Goal: Task Accomplishment & Management: Use online tool/utility

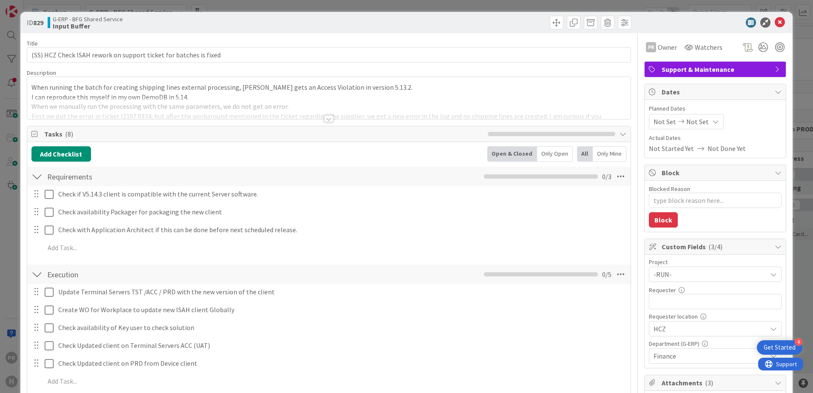
type textarea "x"
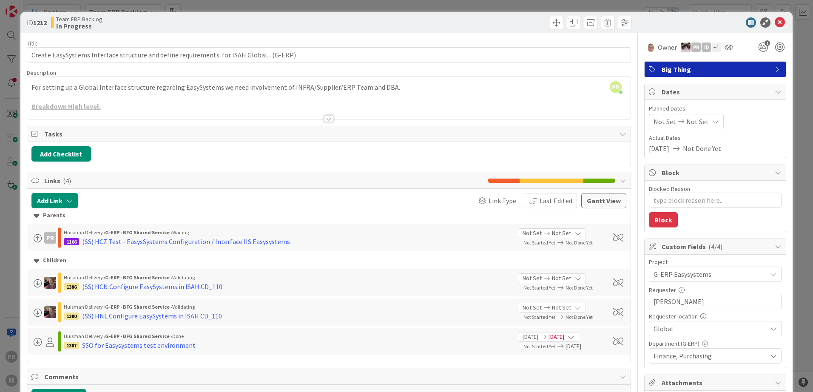
type textarea "x"
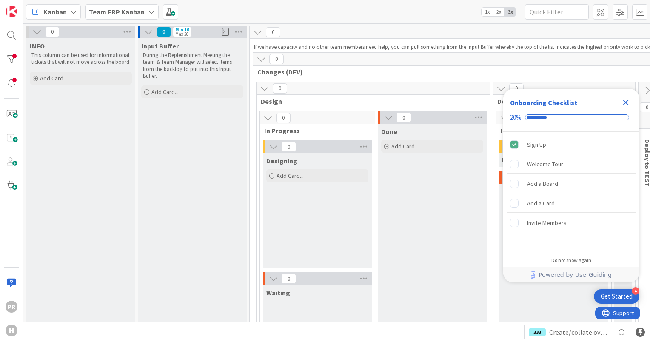
click at [112, 15] on b "Team ERP Kanban" at bounding box center [117, 12] width 56 height 9
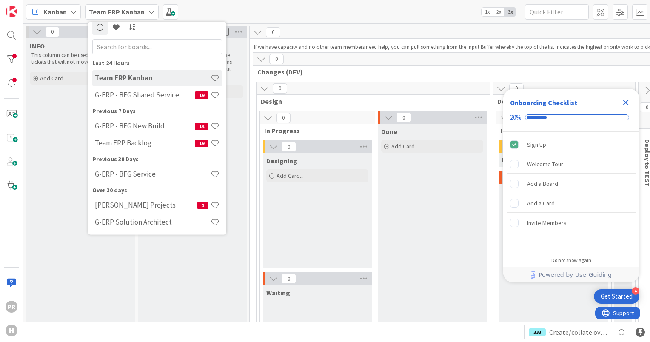
scroll to position [7, 0]
click at [165, 93] on h4 "G-ERP - BFG Shared Service" at bounding box center [145, 94] width 100 height 9
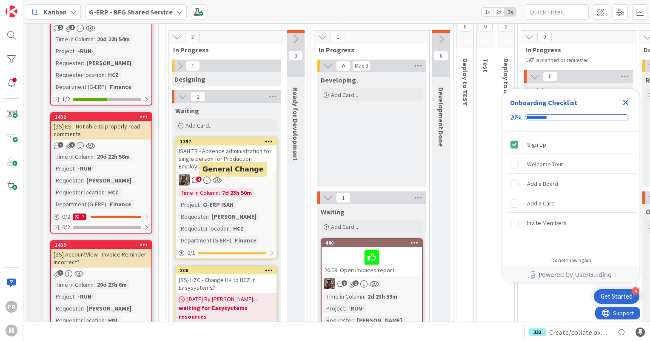
scroll to position [43, 0]
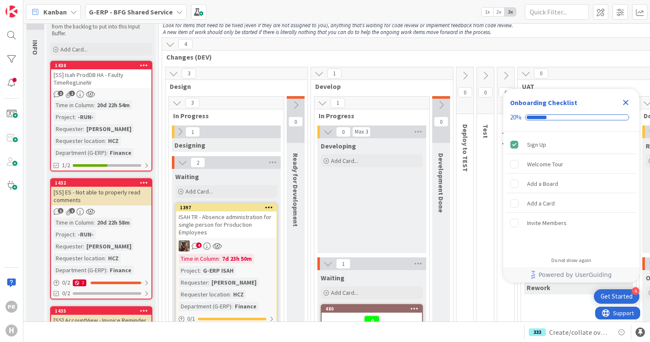
click at [233, 227] on div "ISAH TR - Absence administration for single person for Production Employees" at bounding box center [226, 224] width 100 height 26
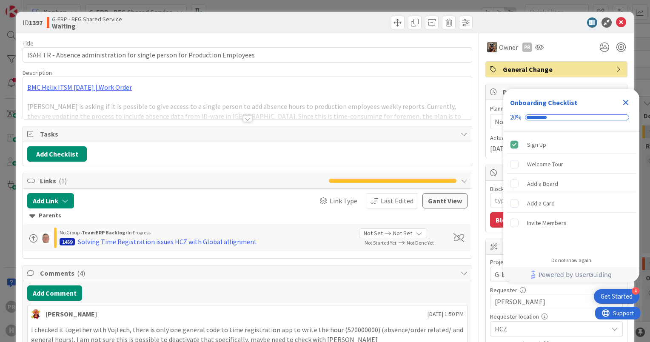
type textarea "x"
click at [243, 117] on div at bounding box center [247, 118] width 9 height 7
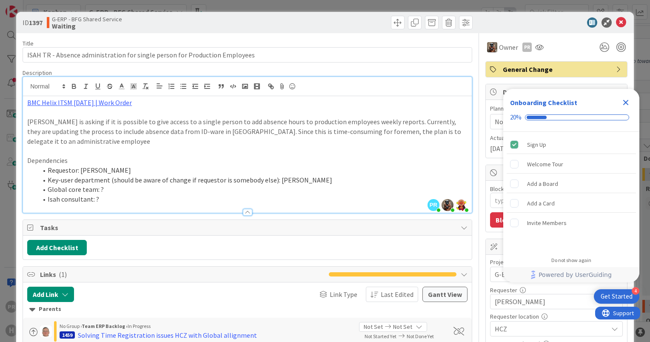
scroll to position [43, 0]
type textarea "x"
click at [616, 20] on icon at bounding box center [621, 22] width 10 height 10
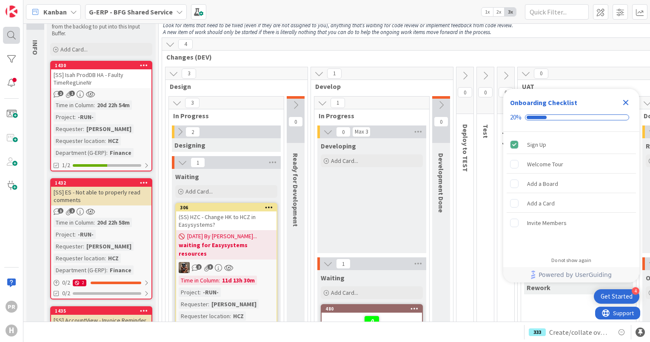
click at [20, 38] on div "PR H" at bounding box center [11, 171] width 23 height 342
click at [11, 36] on div at bounding box center [11, 35] width 17 height 17
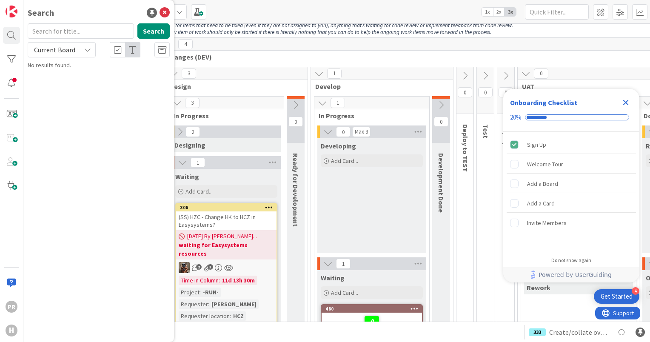
click at [82, 49] on div "Current Board" at bounding box center [62, 49] width 68 height 15
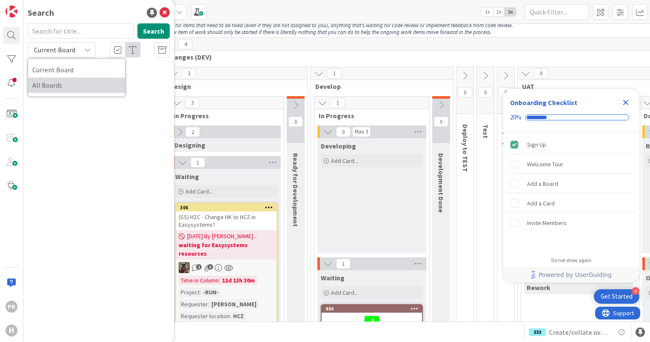
click at [74, 84] on span "All Boards" at bounding box center [76, 85] width 88 height 13
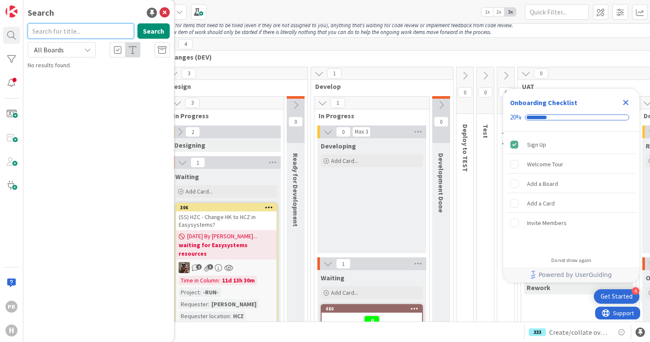
click at [64, 33] on input "text" at bounding box center [81, 30] width 106 height 15
type input "1688"
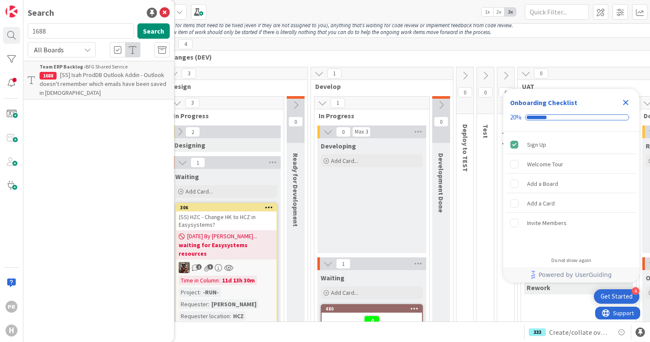
click at [101, 78] on span "[SS] Isah ProdDB Outlook Addin - Outlook doesn't remember which emails have bee…" at bounding box center [103, 84] width 127 height 26
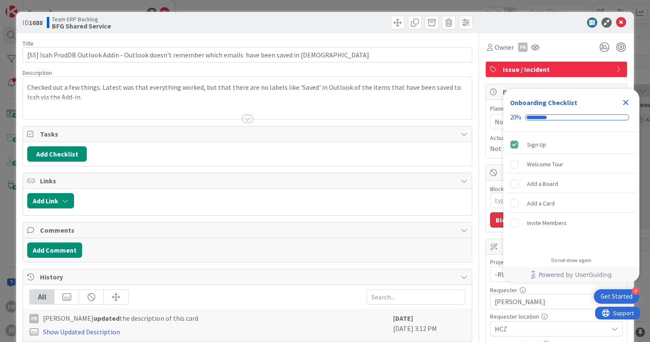
click at [622, 102] on icon "Close Checklist" at bounding box center [626, 102] width 10 height 10
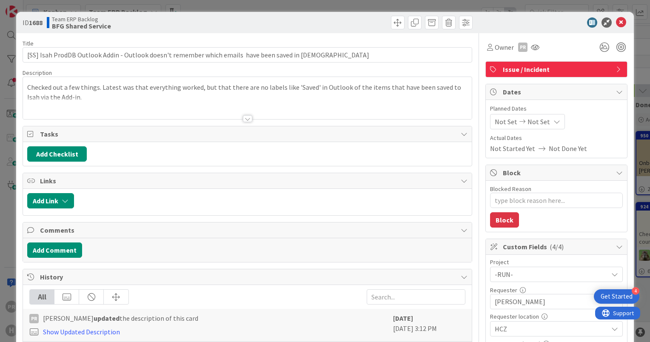
type textarea "x"
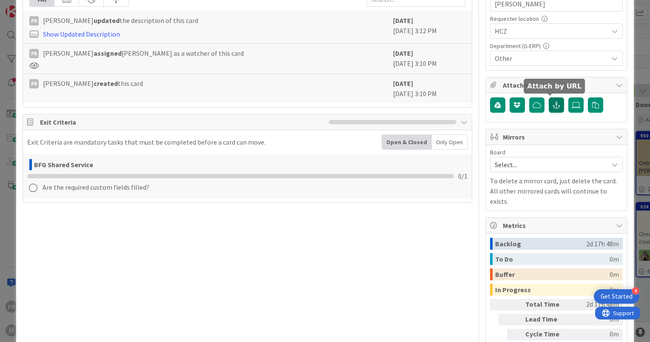
click at [553, 103] on icon "button" at bounding box center [557, 105] width 8 height 7
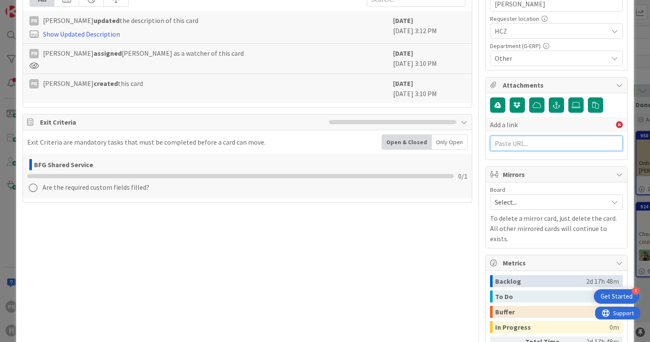
click at [530, 143] on input "text" at bounding box center [556, 143] width 133 height 15
paste input "https://huisman-smartit.onbmc.com/smartit/app/#/incident/AGGEFRDUJONBTASUSSFJSU…"
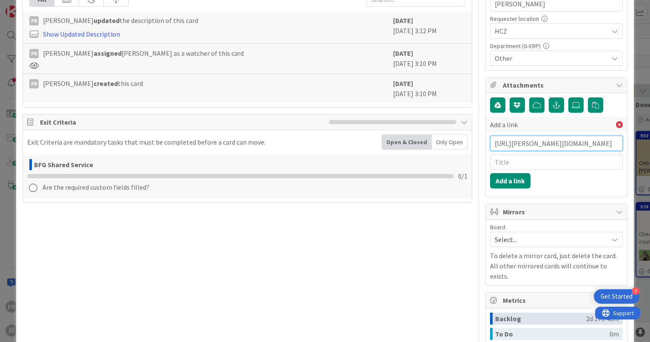
scroll to position [0, 160]
type input "https://huisman-smartit.onbmc.com/smartit/app/#/incident/AGGEFRDUJONBTASUSSFJSU…"
click at [522, 161] on input "text" at bounding box center [556, 161] width 133 height 15
type input "BMC ticket"
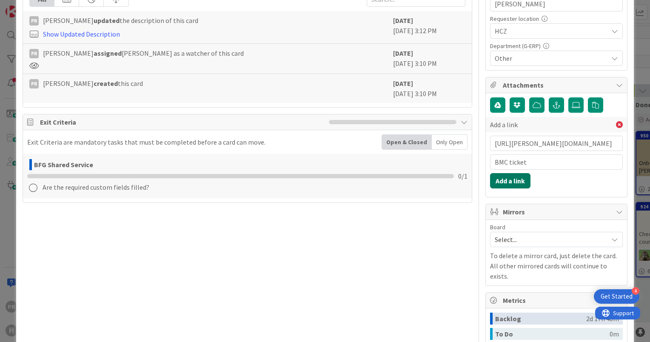
click at [519, 178] on button "Add a link" at bounding box center [510, 180] width 40 height 15
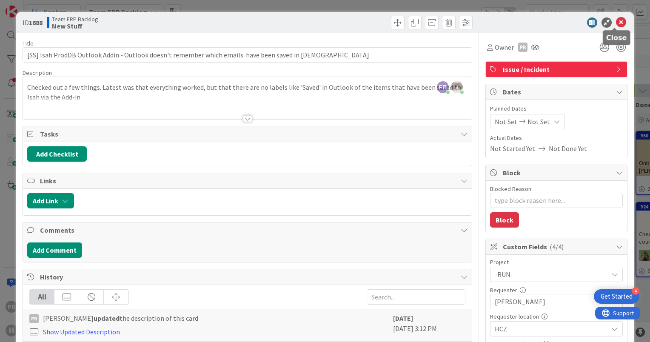
click at [618, 24] on icon at bounding box center [621, 22] width 10 height 10
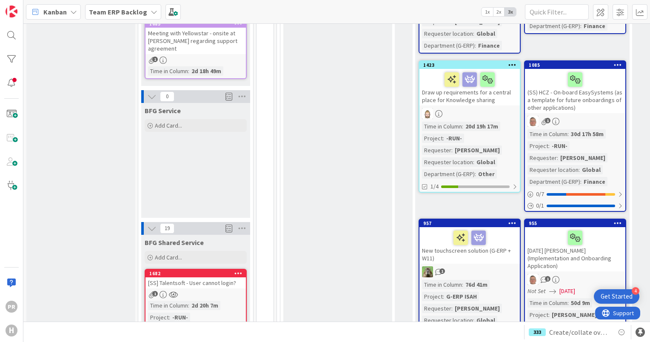
scroll to position [638, 0]
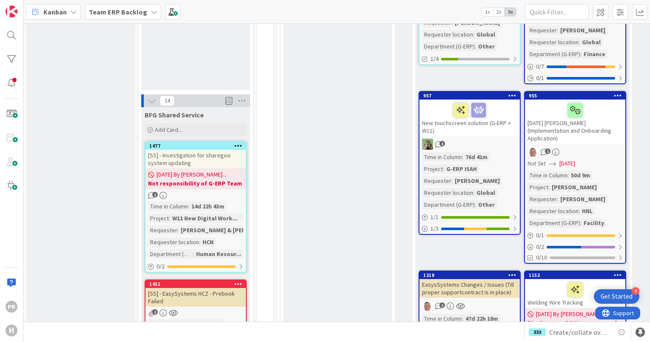
click at [205, 160] on div "[SS] - Investigation for sharegoo system updating" at bounding box center [196, 159] width 100 height 19
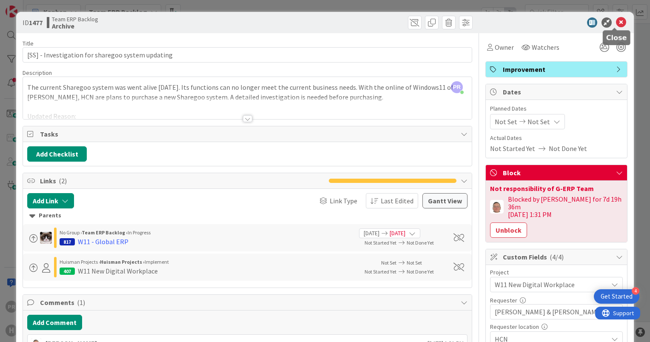
click at [616, 24] on icon at bounding box center [621, 22] width 10 height 10
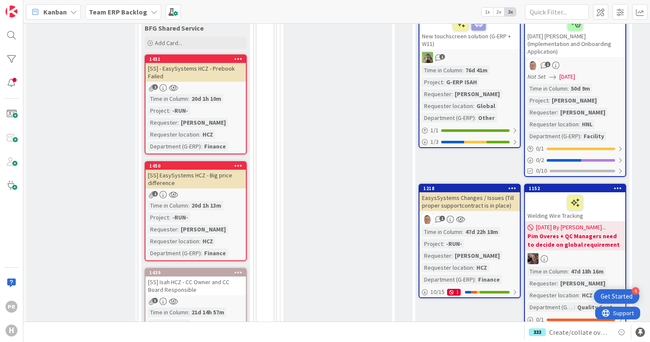
scroll to position [638, 0]
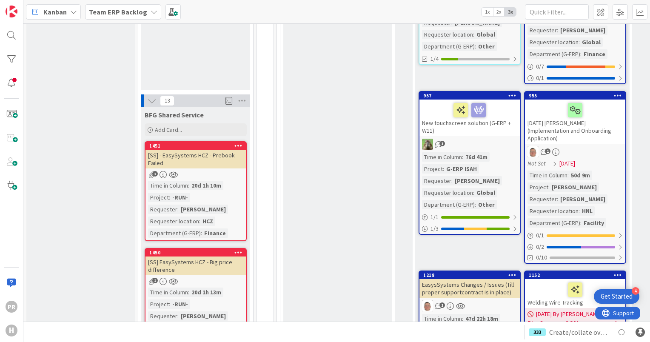
click at [216, 159] on div "[SS] - EasySystems HCZ - Prebook Failed" at bounding box center [196, 159] width 100 height 19
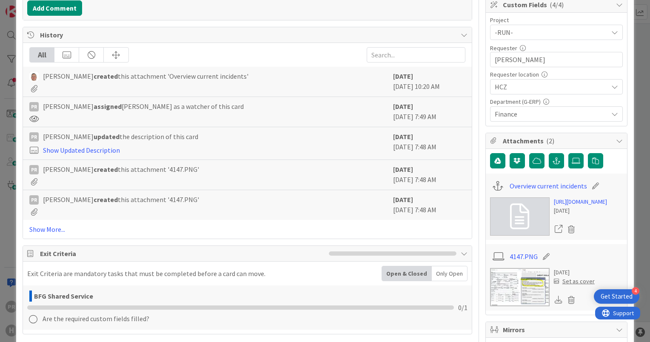
scroll to position [298, 0]
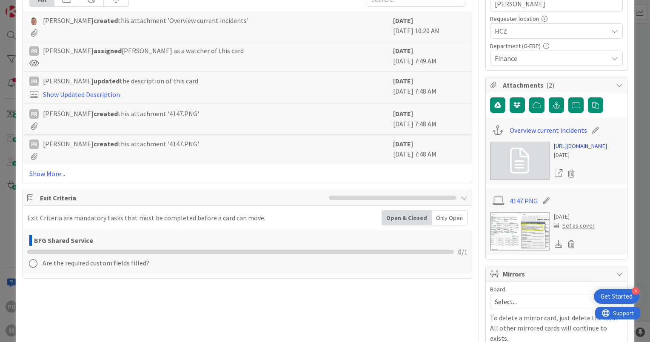
click at [565, 151] on link "https://huismancloud.sharepoint.com/:x:/r/teams/HGL-ITERP-HGL-IT-ERP-BFGSharedS…" at bounding box center [580, 146] width 53 height 9
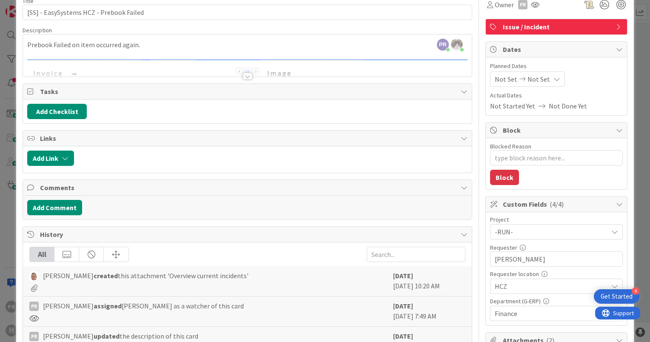
scroll to position [0, 0]
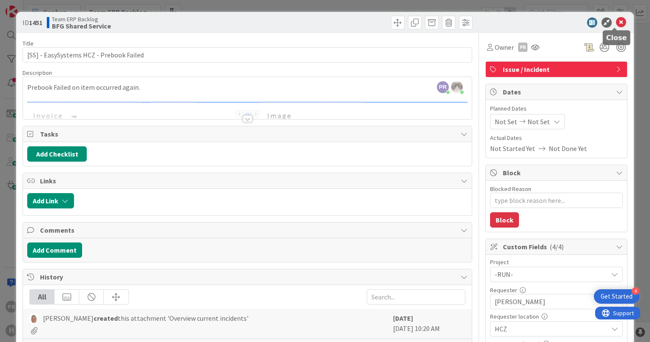
click at [616, 23] on icon at bounding box center [621, 22] width 10 height 10
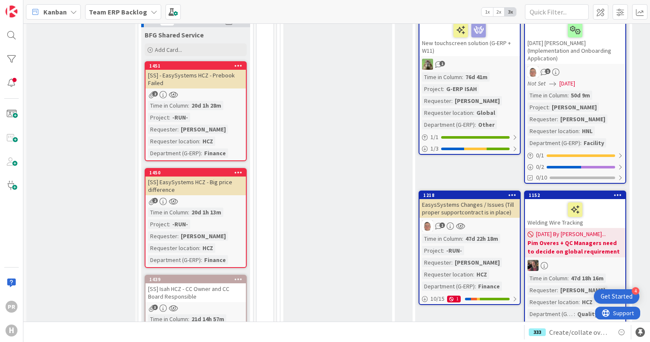
scroll to position [723, 0]
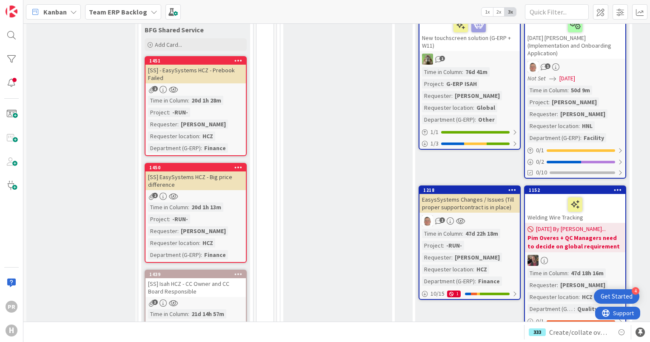
click at [203, 73] on div "[SS] - EasySystems HCZ - Prebook Failed" at bounding box center [196, 74] width 100 height 19
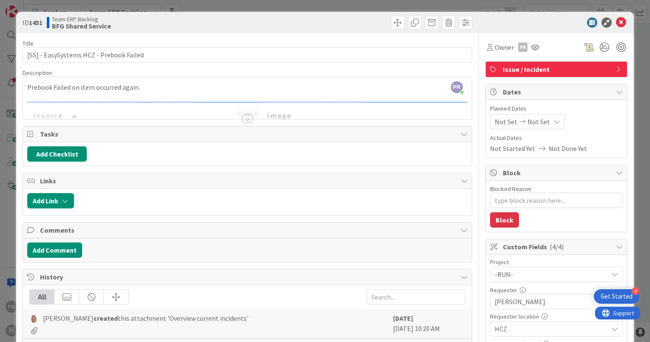
type textarea "x"
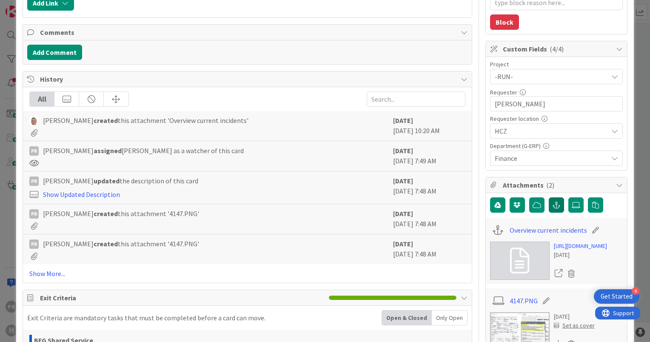
scroll to position [213, 0]
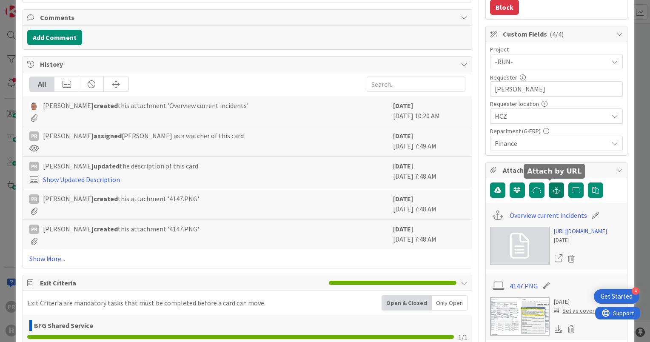
click at [553, 190] on icon "button" at bounding box center [557, 190] width 8 height 7
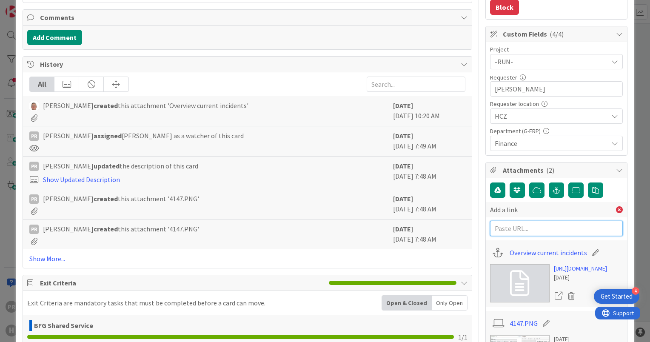
click at [529, 226] on input "text" at bounding box center [556, 228] width 133 height 15
paste input "https://huisman-smartit.onbmc.com/smartit/app/#/incident/AGGHEXFAF704DATA08ANTA…"
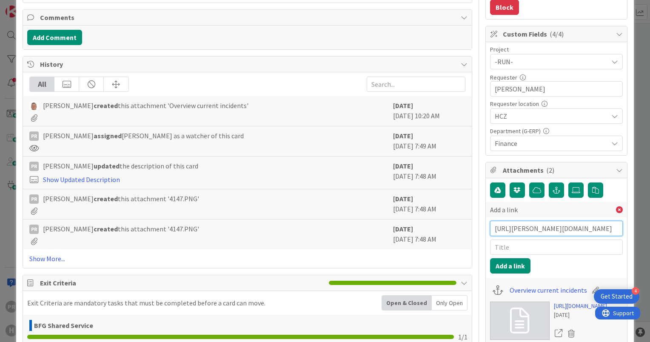
scroll to position [0, 159]
type input "https://huisman-smartit.onbmc.com/smartit/app/#/incident/AGGHEXFAF704DATA08ANTA…"
click at [529, 240] on input "text" at bounding box center [556, 247] width 133 height 15
type input "BMC ticket"
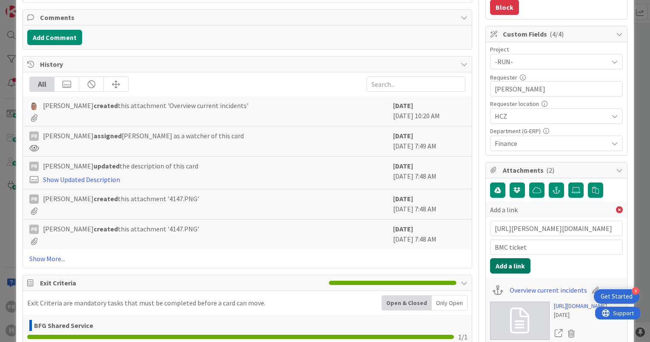
click at [509, 264] on button "Add a link" at bounding box center [510, 265] width 40 height 15
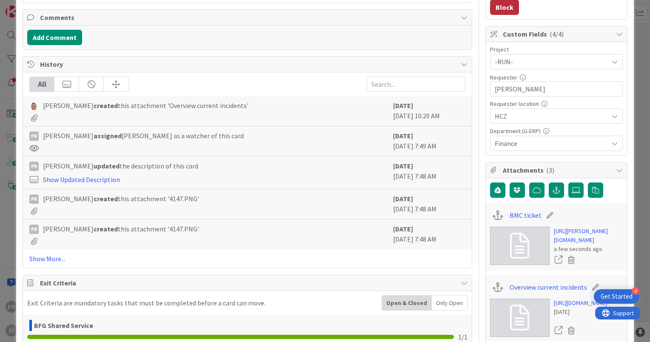
type textarea "x"
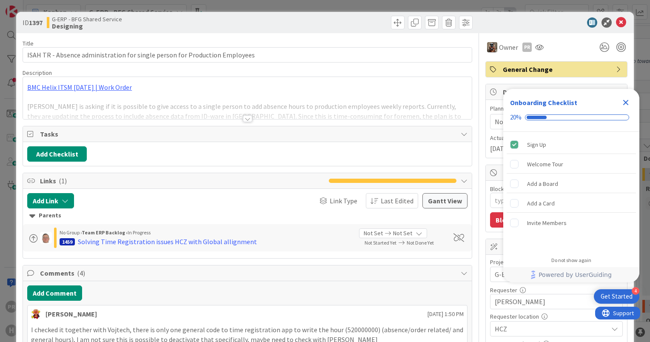
click at [246, 119] on div at bounding box center [247, 118] width 9 height 7
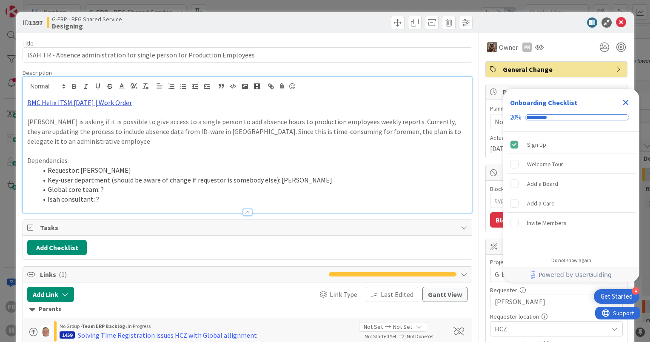
click at [104, 103] on link "BMC Helix ITSM [DATE] | Work Order" at bounding box center [79, 102] width 105 height 9
click at [100, 119] on link "https://huisman-smartit.onbmc.com/smartit/app/#/workorder/AGGF4KX6HRENQATADPICT…" at bounding box center [76, 119] width 85 height 11
type textarea "x"
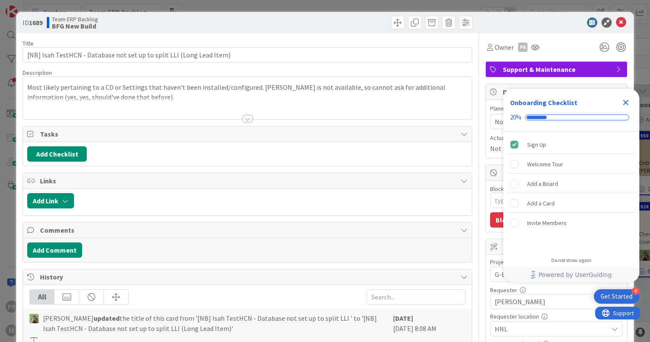
type textarea "x"
click at [244, 117] on div at bounding box center [247, 118] width 9 height 7
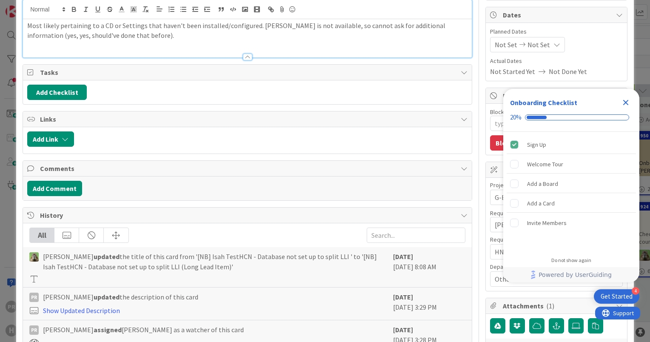
scroll to position [85, 0]
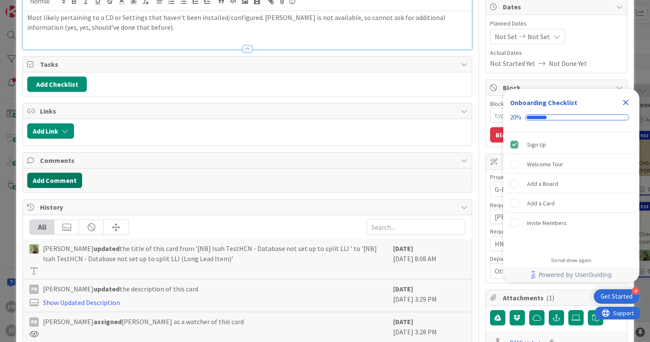
click at [66, 177] on button "Add Comment" at bounding box center [54, 180] width 55 height 15
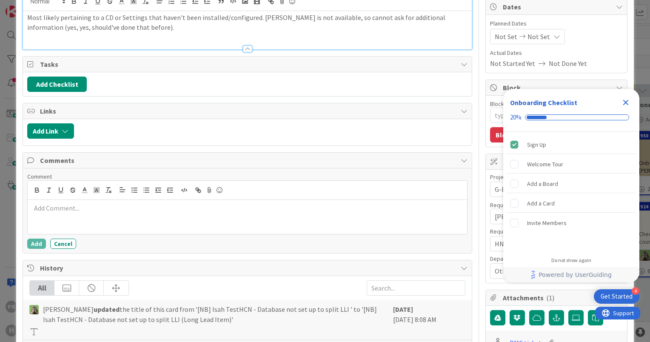
click at [135, 212] on div at bounding box center [247, 217] width 439 height 34
click at [41, 244] on button "Add" at bounding box center [36, 244] width 19 height 10
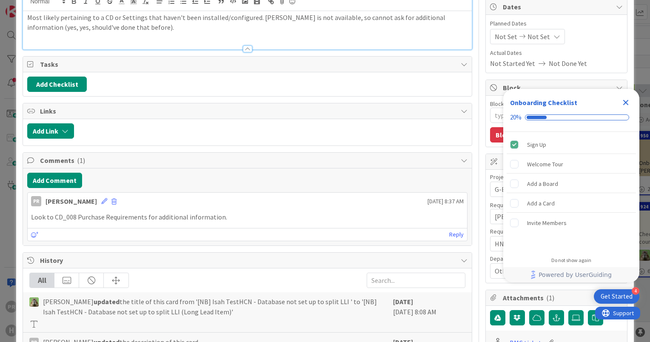
scroll to position [0, 0]
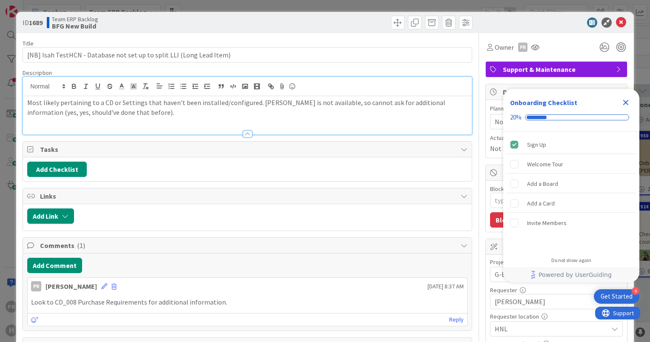
click at [628, 102] on icon "Close Checklist" at bounding box center [626, 102] width 10 height 10
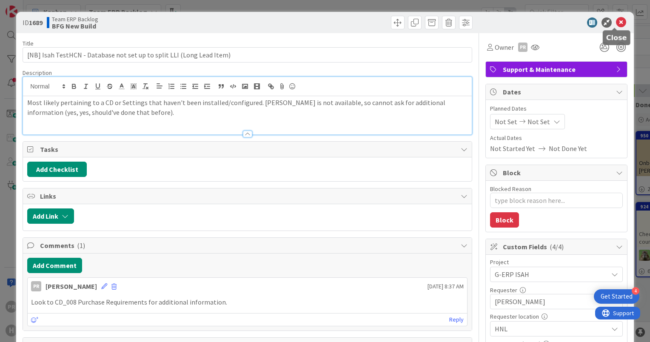
click at [616, 22] on icon at bounding box center [621, 22] width 10 height 10
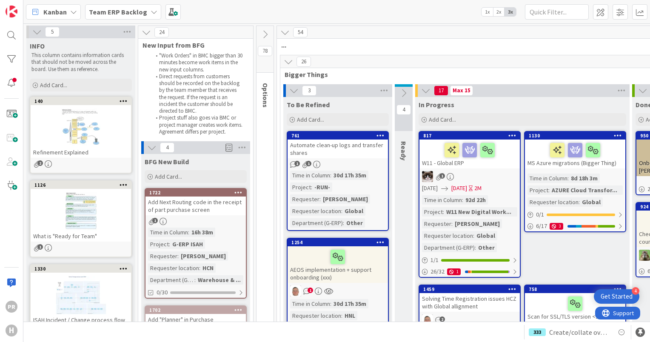
click at [124, 10] on b "Team ERP Backlog" at bounding box center [118, 12] width 58 height 9
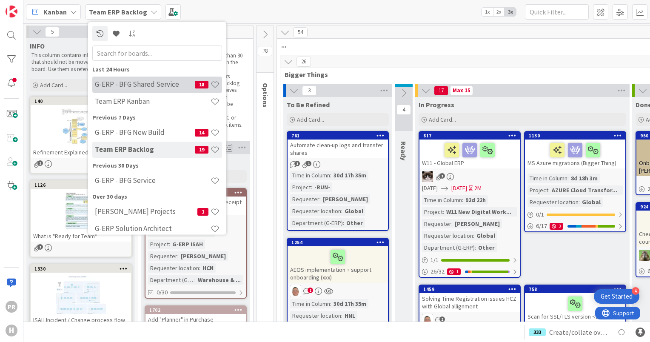
click at [169, 83] on h4 "G-ERP - BFG Shared Service" at bounding box center [145, 84] width 100 height 9
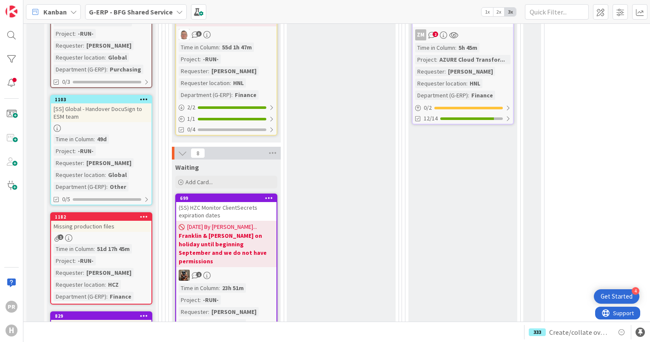
scroll to position [936, 0]
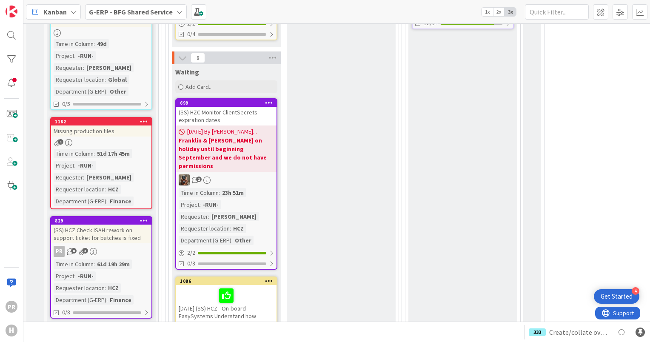
click at [119, 225] on div "(SS) HCZ Check ISAH rework on support ticket for batches is fixed" at bounding box center [101, 234] width 100 height 19
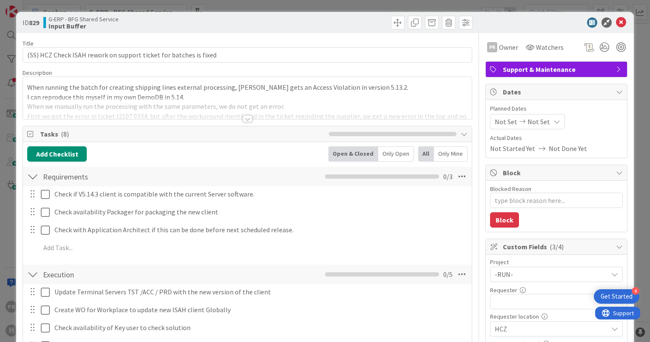
click at [243, 118] on div at bounding box center [247, 118] width 9 height 7
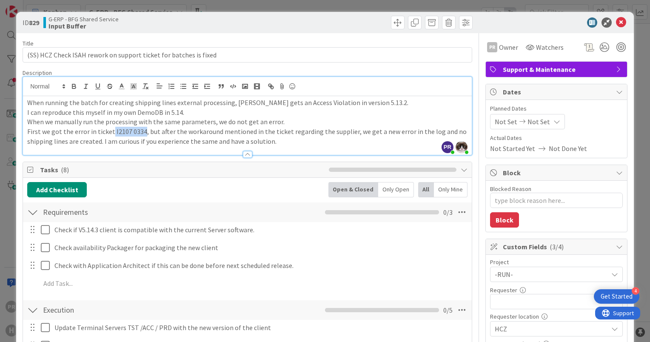
drag, startPoint x: 110, startPoint y: 131, endPoint x: 141, endPoint y: 133, distance: 31.1
click at [141, 133] on p "First we got the error in ticket I2107 0334, but after the workaround mentioned…" at bounding box center [247, 136] width 440 height 19
copy p "I2107 0334"
type textarea "x"
click at [616, 20] on icon at bounding box center [621, 22] width 10 height 10
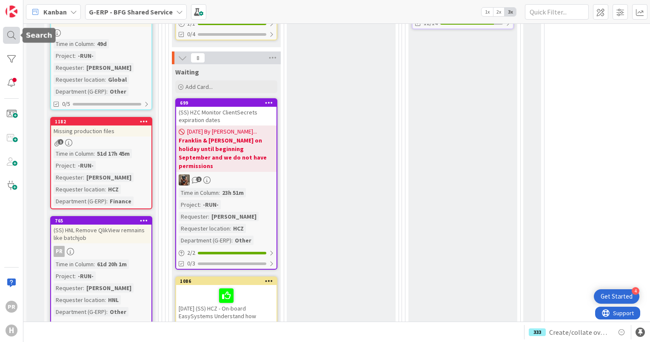
click at [10, 29] on div at bounding box center [11, 35] width 17 height 17
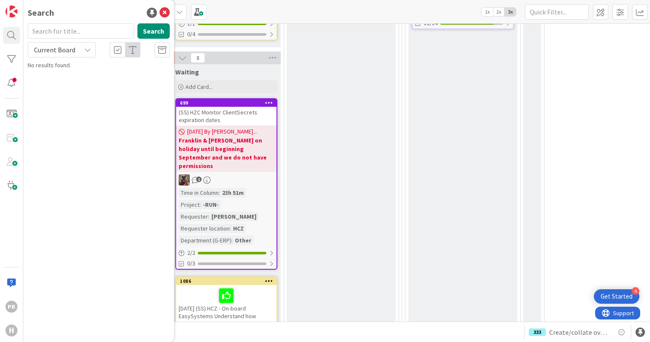
click at [60, 32] on input "text" at bounding box center [81, 30] width 106 height 15
type input "flow"
click at [150, 30] on button "Search" at bounding box center [153, 30] width 32 height 15
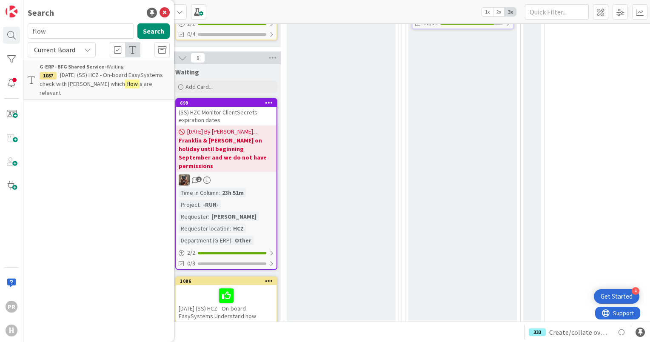
click at [71, 51] on span "Current Board" at bounding box center [54, 50] width 41 height 9
drag, startPoint x: 71, startPoint y: 52, endPoint x: 66, endPoint y: 84, distance: 32.3
click at [66, 84] on span "All Boards" at bounding box center [76, 85] width 88 height 13
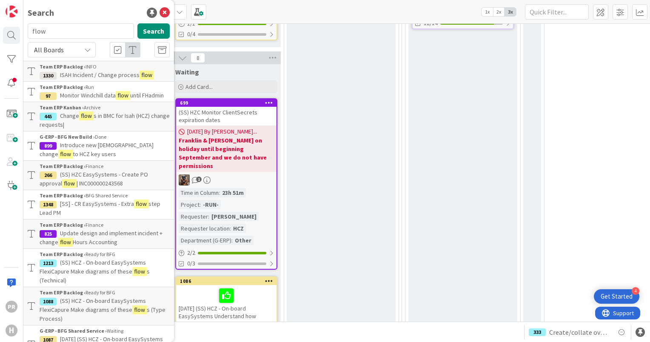
scroll to position [936, 0]
click at [160, 14] on icon at bounding box center [165, 13] width 10 height 10
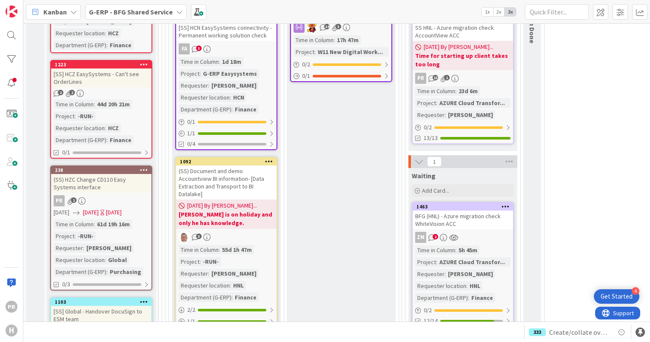
scroll to position [511, 0]
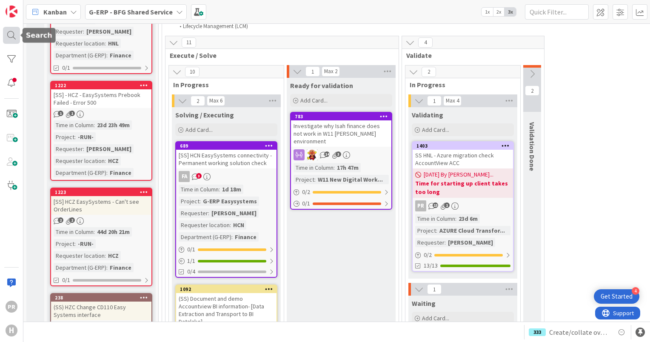
click at [15, 33] on div at bounding box center [11, 35] width 17 height 17
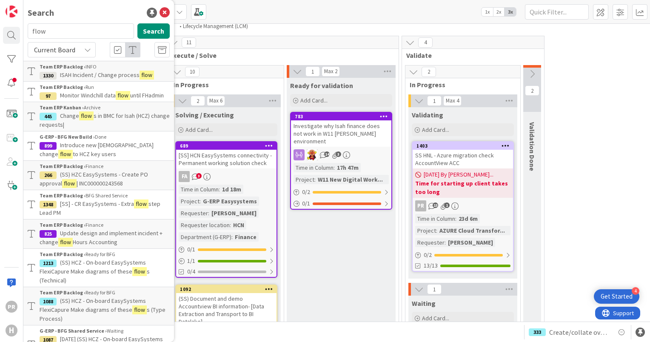
click at [57, 33] on input "flow" at bounding box center [81, 30] width 106 height 15
drag, startPoint x: 57, startPoint y: 33, endPoint x: 28, endPoint y: 28, distance: 29.3
click at [28, 28] on input "flow" at bounding box center [81, 30] width 106 height 15
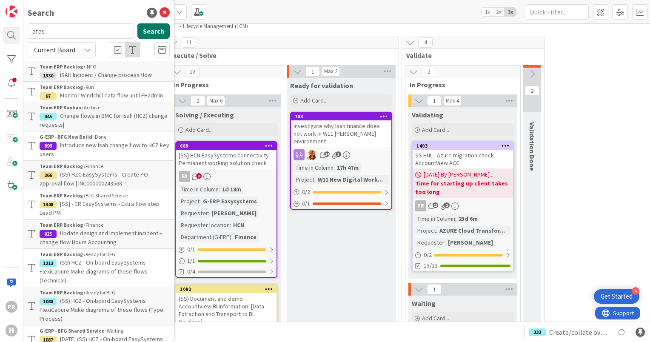
type input "afas"
click at [142, 31] on button "Search" at bounding box center [153, 30] width 32 height 15
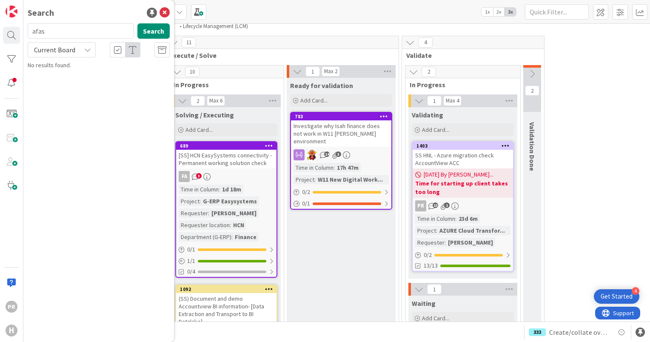
click at [86, 54] on div "Current Board" at bounding box center [62, 49] width 68 height 15
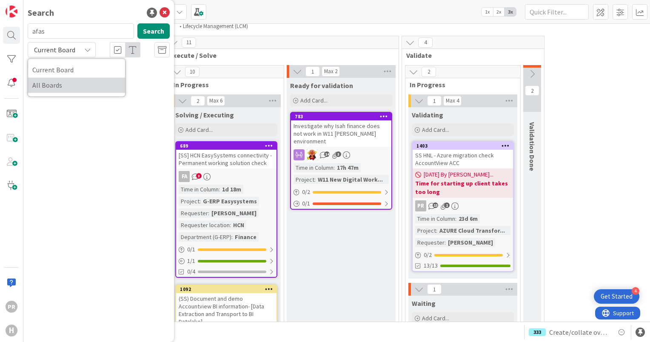
click at [83, 83] on span "All Boards" at bounding box center [76, 85] width 88 height 13
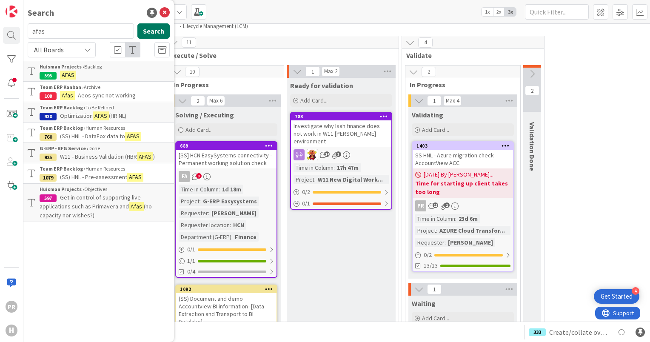
click at [153, 33] on button "Search" at bounding box center [153, 30] width 32 height 15
click at [167, 14] on icon at bounding box center [165, 13] width 10 height 10
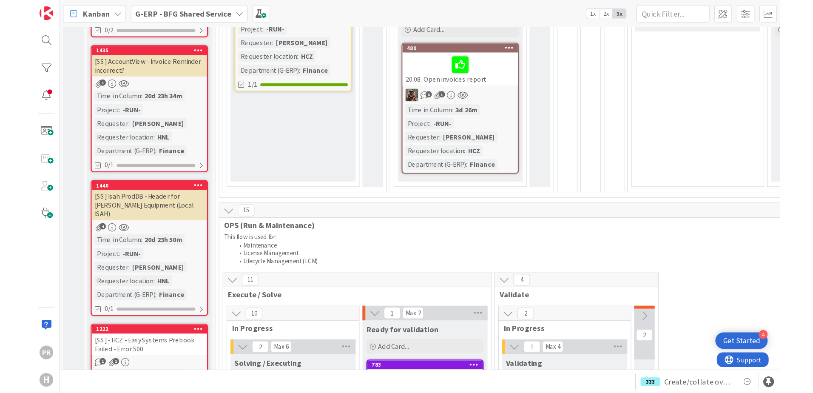
scroll to position [0, 0]
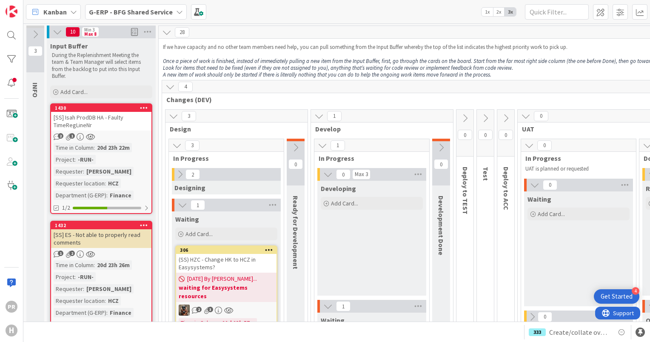
click at [102, 15] on b "G-ERP - BFG Shared Service" at bounding box center [131, 12] width 84 height 9
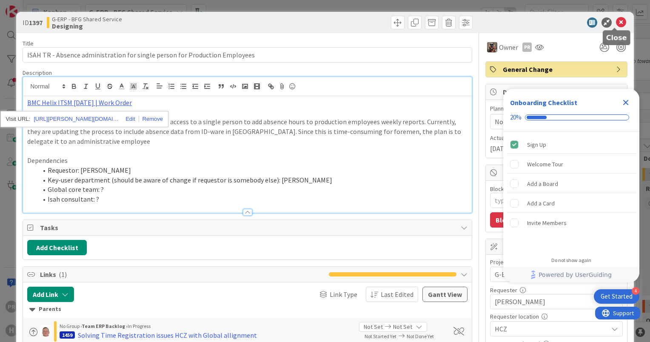
click at [616, 22] on icon at bounding box center [621, 22] width 10 height 10
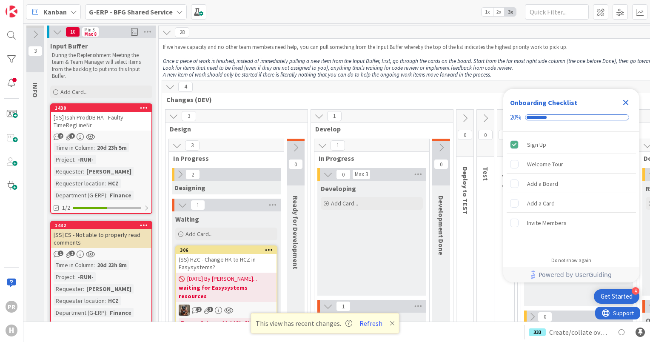
scroll to position [170, 0]
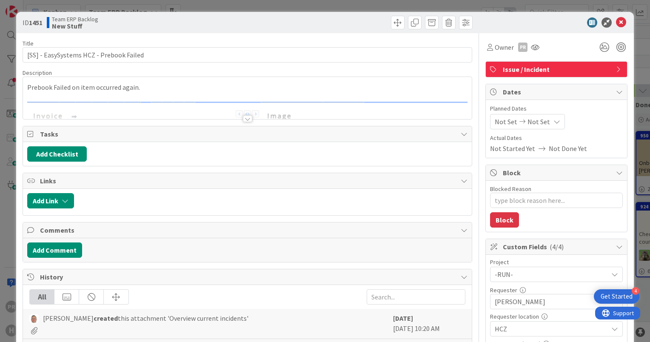
scroll to position [213, 0]
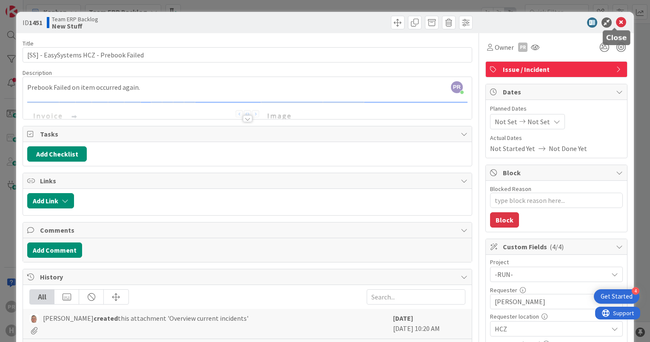
click at [616, 21] on icon at bounding box center [621, 22] width 10 height 10
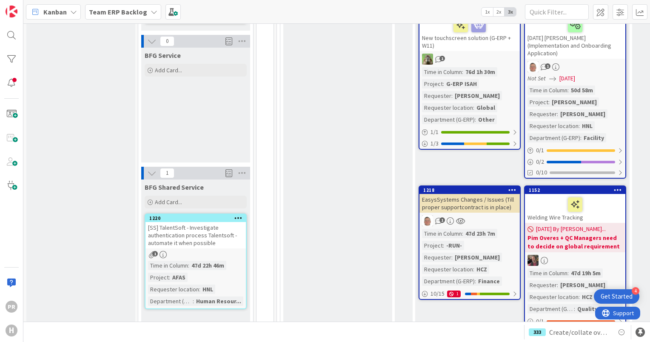
click at [103, 13] on b "Team ERP Backlog" at bounding box center [118, 12] width 58 height 9
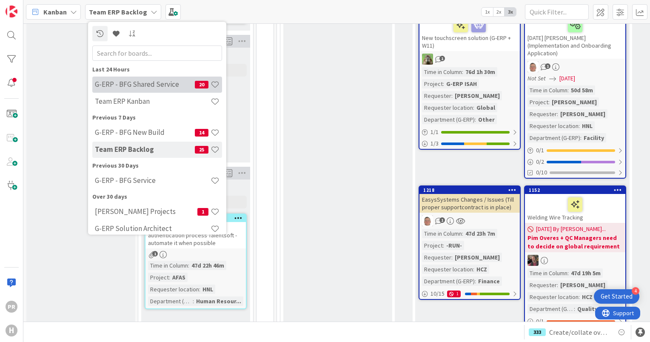
click at [153, 80] on h4 "G-ERP - BFG Shared Service" at bounding box center [145, 84] width 100 height 9
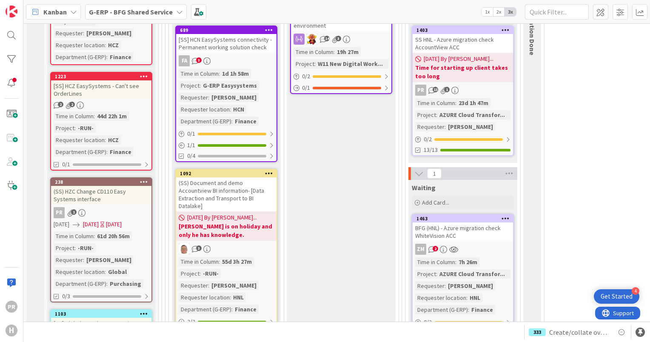
scroll to position [723, 0]
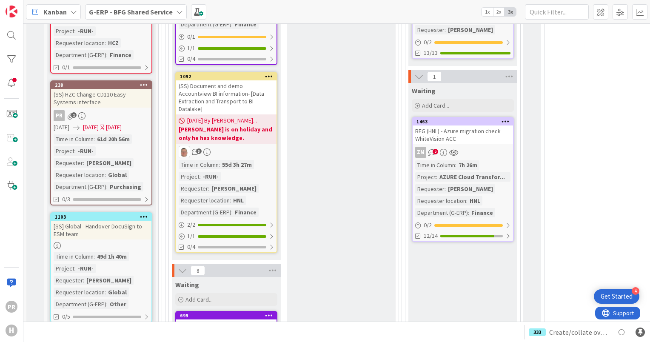
click at [462, 133] on div "BFG (HNL) - Azure migration check WhiteVision ACC" at bounding box center [463, 135] width 100 height 19
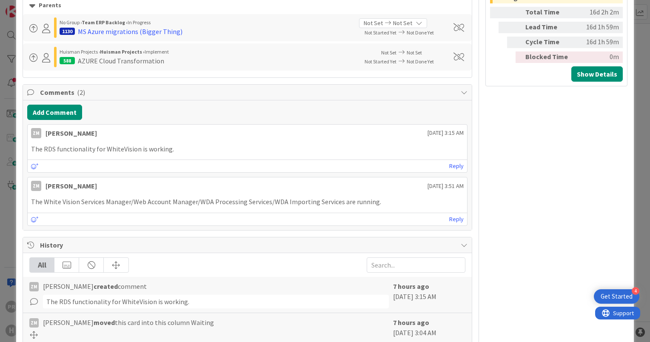
scroll to position [596, 0]
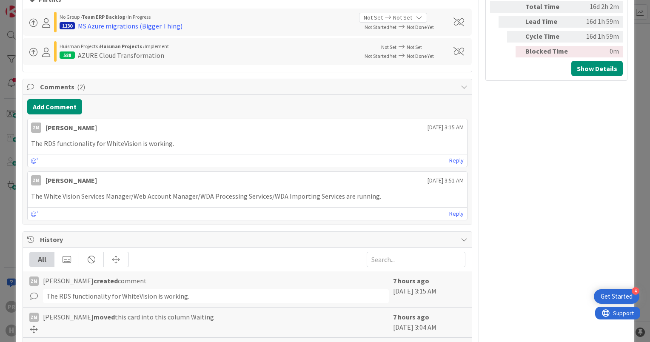
type textarea "x"
